Goal: Use online tool/utility: Utilize a website feature to perform a specific function

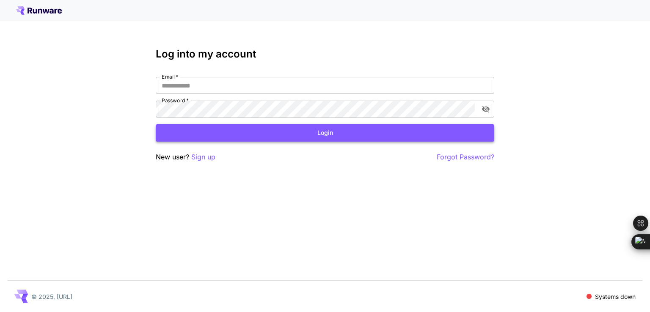
type input "**********"
click at [332, 139] on button "Login" at bounding box center [325, 132] width 338 height 17
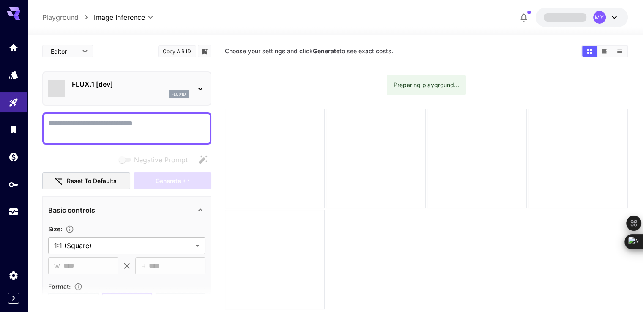
click at [128, 113] on div at bounding box center [126, 128] width 169 height 32
click at [121, 123] on textarea "Negative Prompt" at bounding box center [126, 128] width 157 height 20
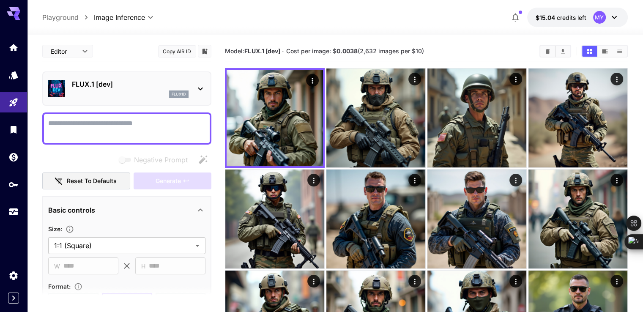
paste textarea "**********"
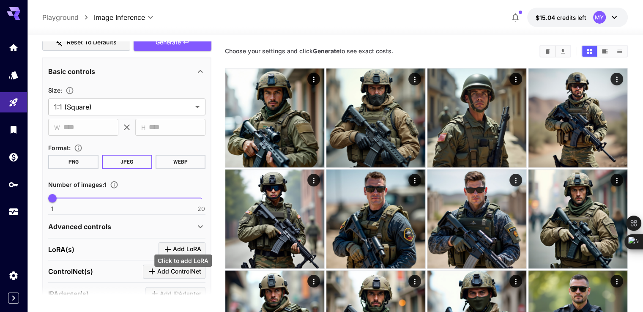
scroll to position [211, 0]
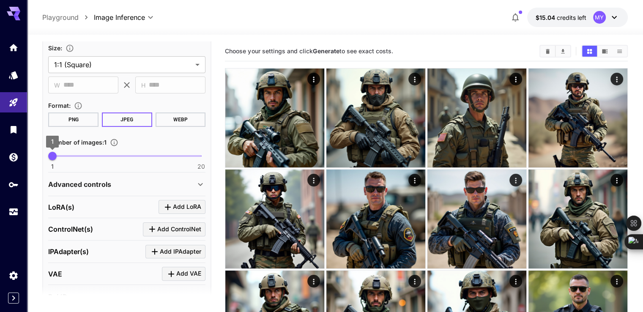
type textarea "**********"
type input "*"
click at [57, 156] on span "2" at bounding box center [60, 156] width 8 height 8
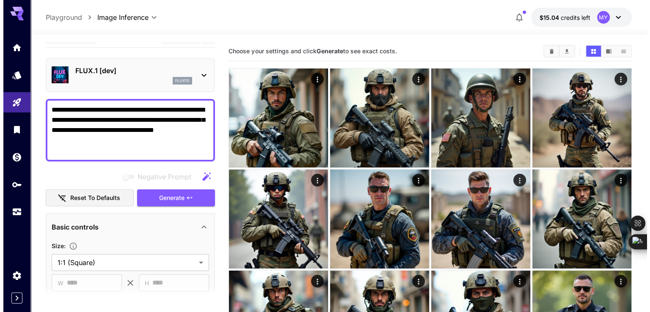
scroll to position [0, 0]
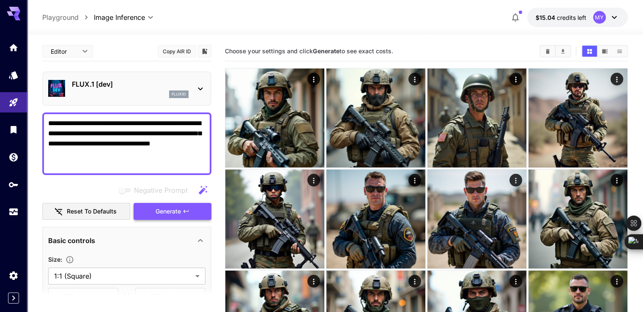
click at [178, 217] on button "Generate" at bounding box center [173, 211] width 78 height 17
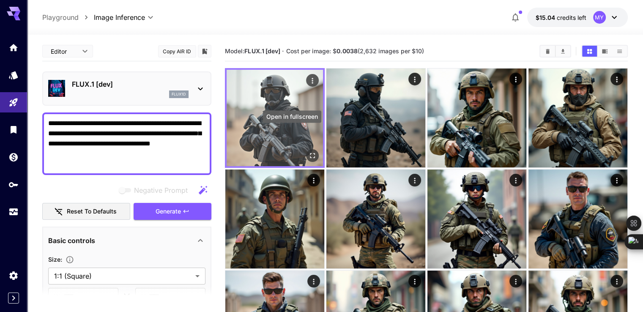
click at [308, 151] on icon "Open in fullscreen" at bounding box center [312, 155] width 8 height 8
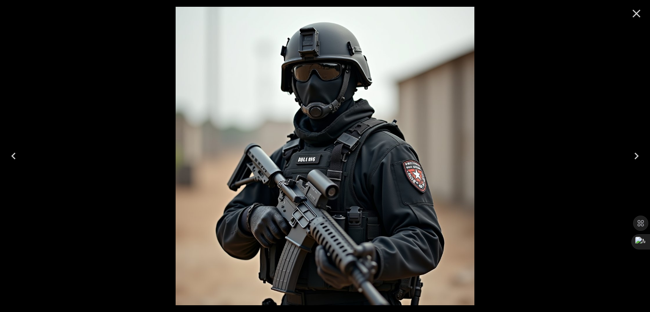
click at [632, 8] on icon "Close" at bounding box center [636, 14] width 14 height 14
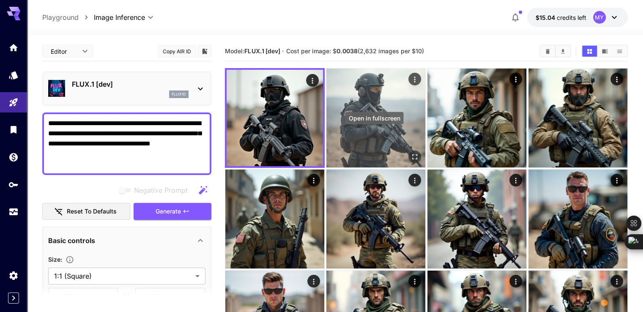
click at [411, 153] on icon "Open in fullscreen" at bounding box center [415, 157] width 8 height 8
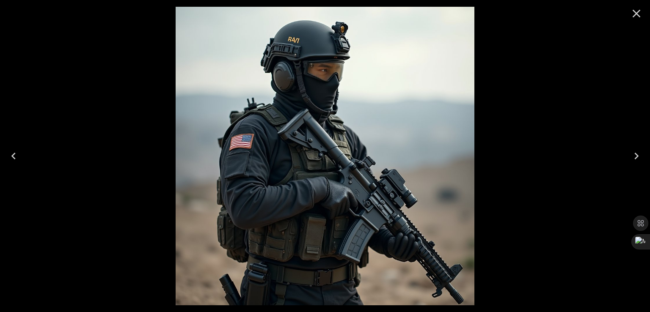
click at [635, 16] on icon "Close" at bounding box center [636, 14] width 14 height 14
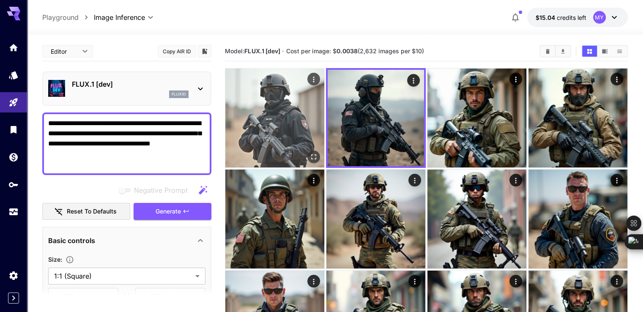
click at [301, 137] on img at bounding box center [274, 118] width 99 height 99
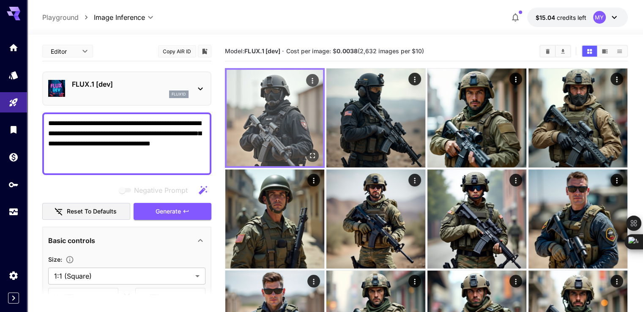
click at [308, 151] on icon "Open in fullscreen" at bounding box center [312, 155] width 8 height 8
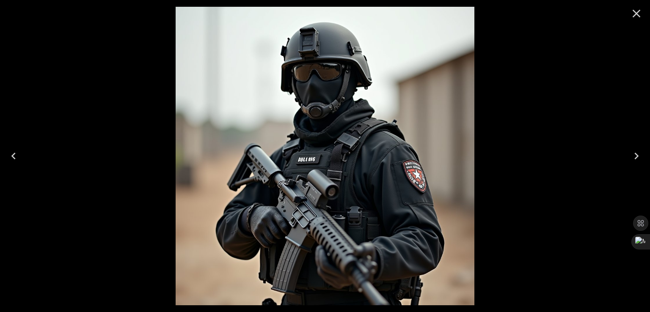
click at [322, 73] on img at bounding box center [325, 156] width 299 height 299
click at [633, 18] on icon "Close" at bounding box center [636, 14] width 14 height 14
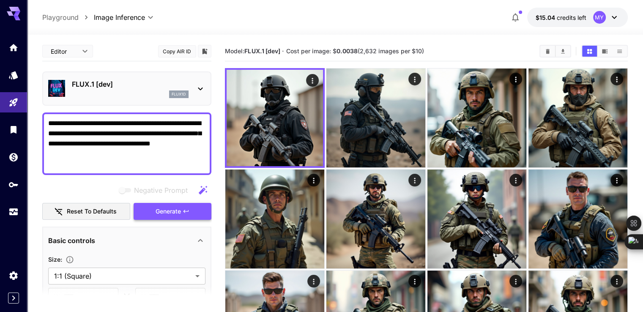
click at [164, 207] on span "Generate" at bounding box center [168, 211] width 25 height 11
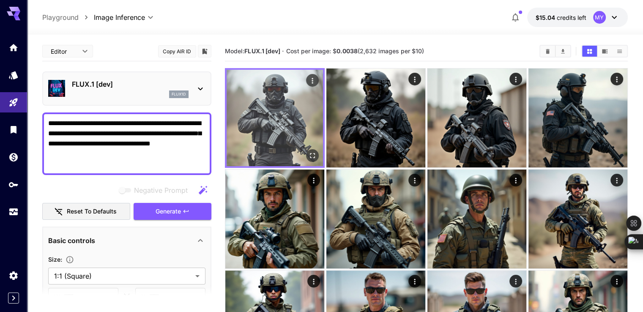
click at [306, 149] on button "Open in fullscreen" at bounding box center [312, 155] width 13 height 13
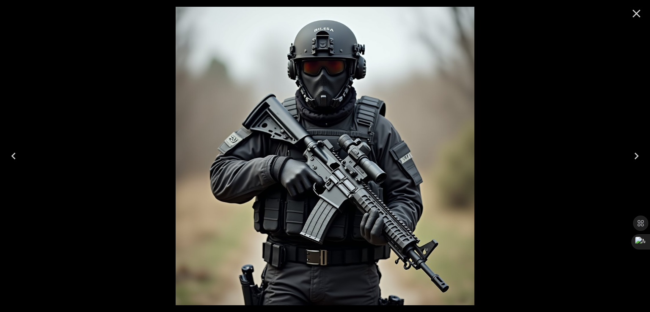
click at [630, 13] on icon "Close" at bounding box center [636, 14] width 14 height 14
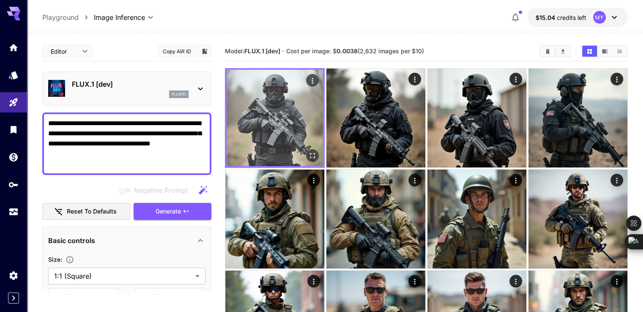
click at [308, 82] on icon "Actions" at bounding box center [312, 81] width 8 height 8
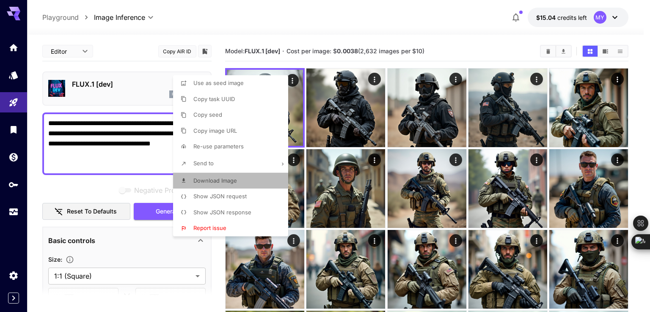
click at [212, 176] on li "Download Image" at bounding box center [233, 181] width 120 height 16
click at [150, 113] on div at bounding box center [325, 156] width 650 height 312
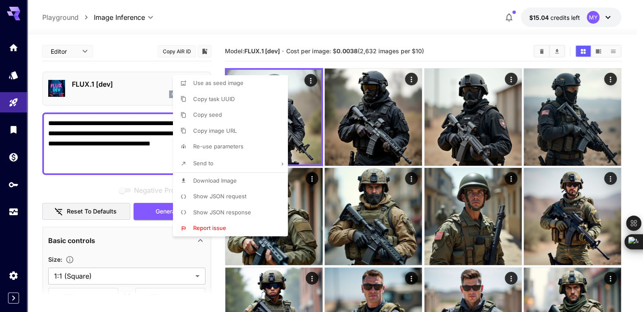
click at [149, 114] on div at bounding box center [321, 156] width 643 height 312
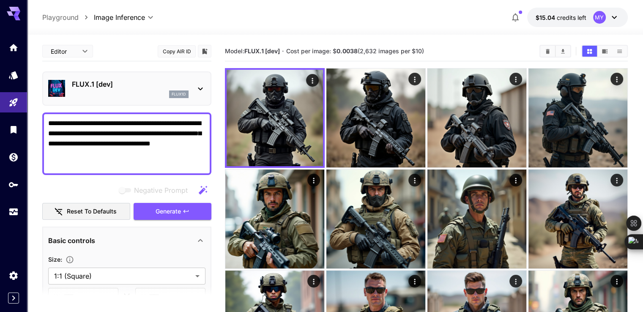
click at [135, 126] on textarea "**********" at bounding box center [126, 143] width 157 height 51
paste textarea "**********"
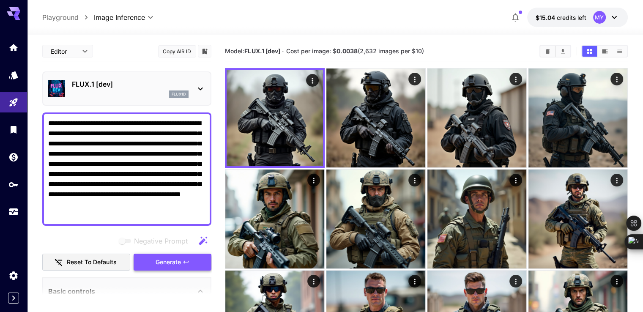
type textarea "**********"
click at [182, 264] on button "Generate" at bounding box center [173, 262] width 78 height 17
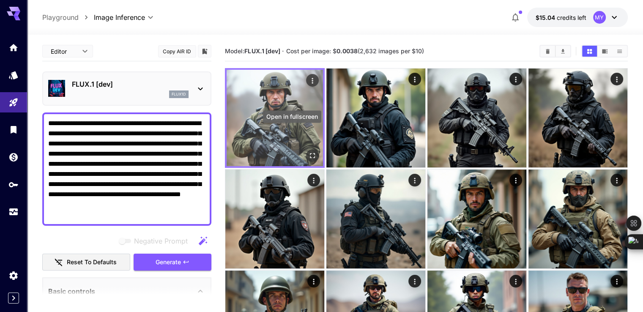
click at [308, 151] on icon "Open in fullscreen" at bounding box center [312, 155] width 8 height 8
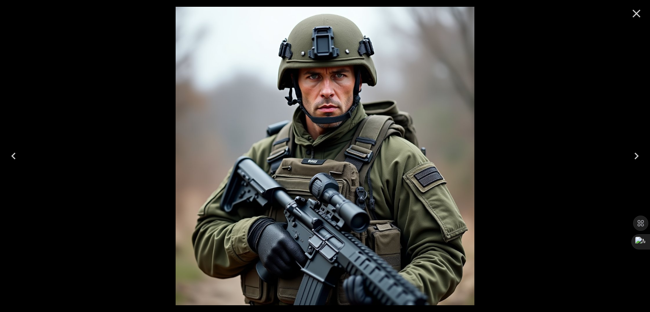
click at [321, 87] on img at bounding box center [325, 156] width 299 height 299
click at [634, 15] on icon "Close" at bounding box center [636, 14] width 8 height 8
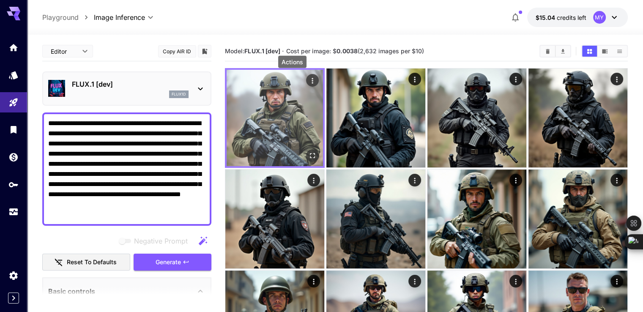
click at [308, 77] on icon "Actions" at bounding box center [312, 81] width 8 height 8
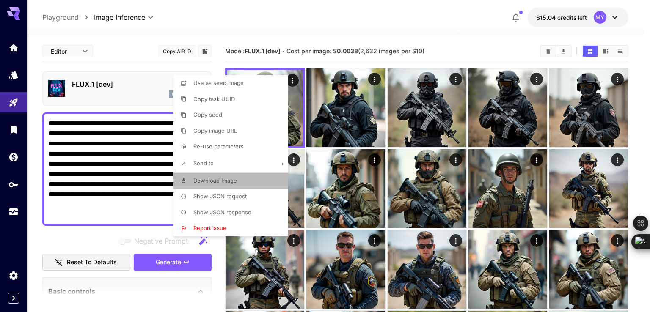
click at [221, 178] on span "Download Image" at bounding box center [215, 180] width 44 height 7
